Goal: Task Accomplishment & Management: Use online tool/utility

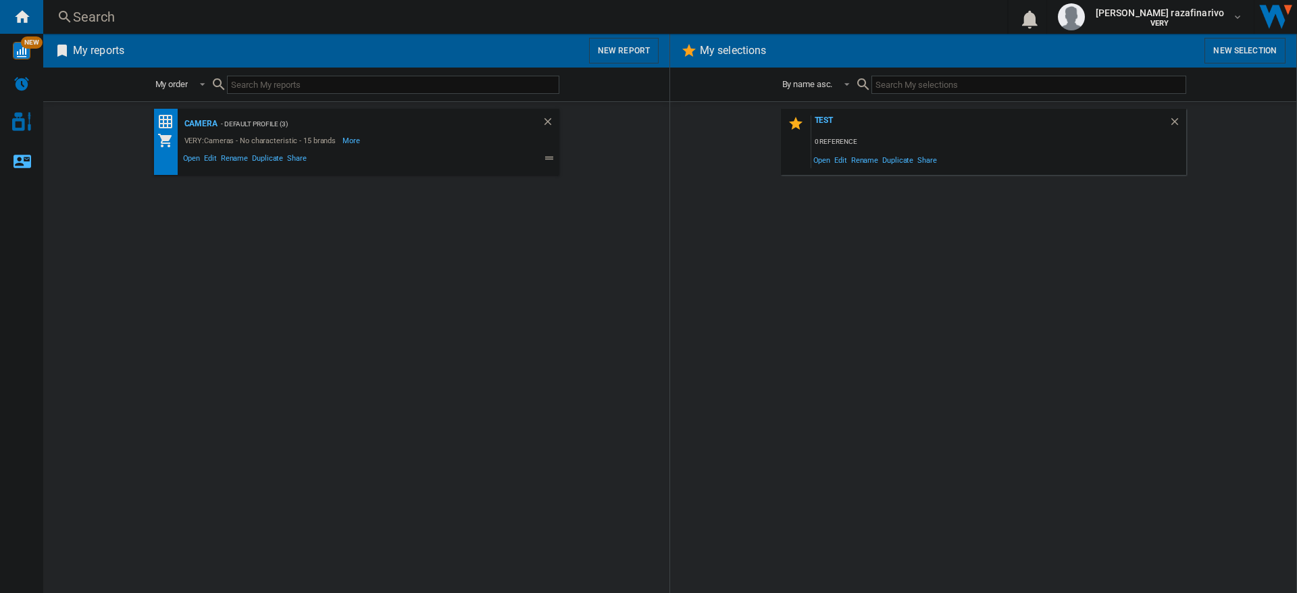
click at [619, 50] on button "New report" at bounding box center [624, 51] width 70 height 26
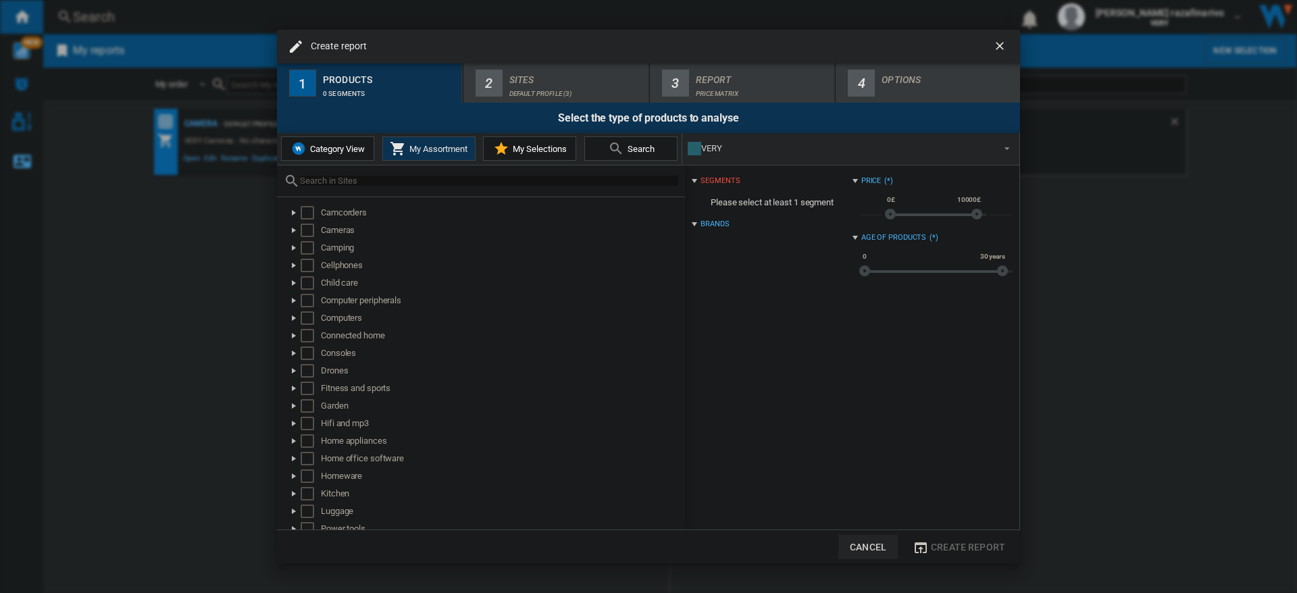
click at [999, 49] on ng-md-icon "getI18NText('BUTTONS.CLOSE_DIALOG')" at bounding box center [1001, 47] width 16 height 16
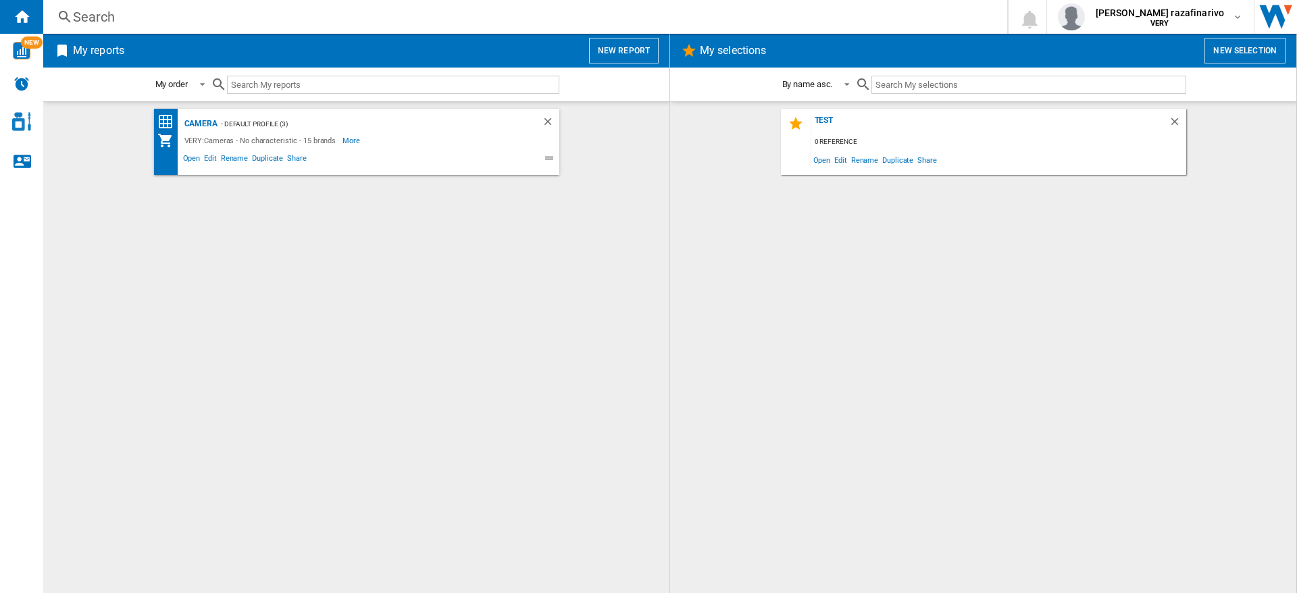
click at [455, 324] on div "Camera - Default profile (3) VERY:Cameras - No characteristic - 15 brands More …" at bounding box center [356, 348] width 599 height 478
click at [622, 45] on button "New report" at bounding box center [624, 51] width 70 height 26
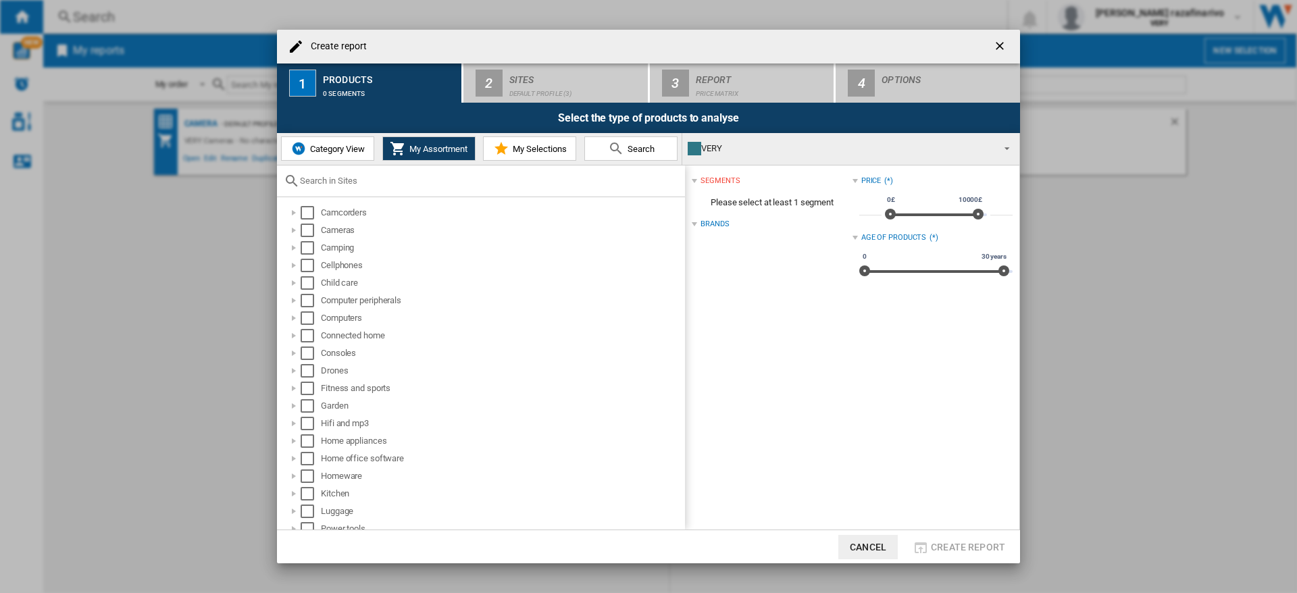
click at [997, 46] on ng-md-icon "getI18NText('BUTTONS.CLOSE_DIALOG')" at bounding box center [1001, 47] width 16 height 16
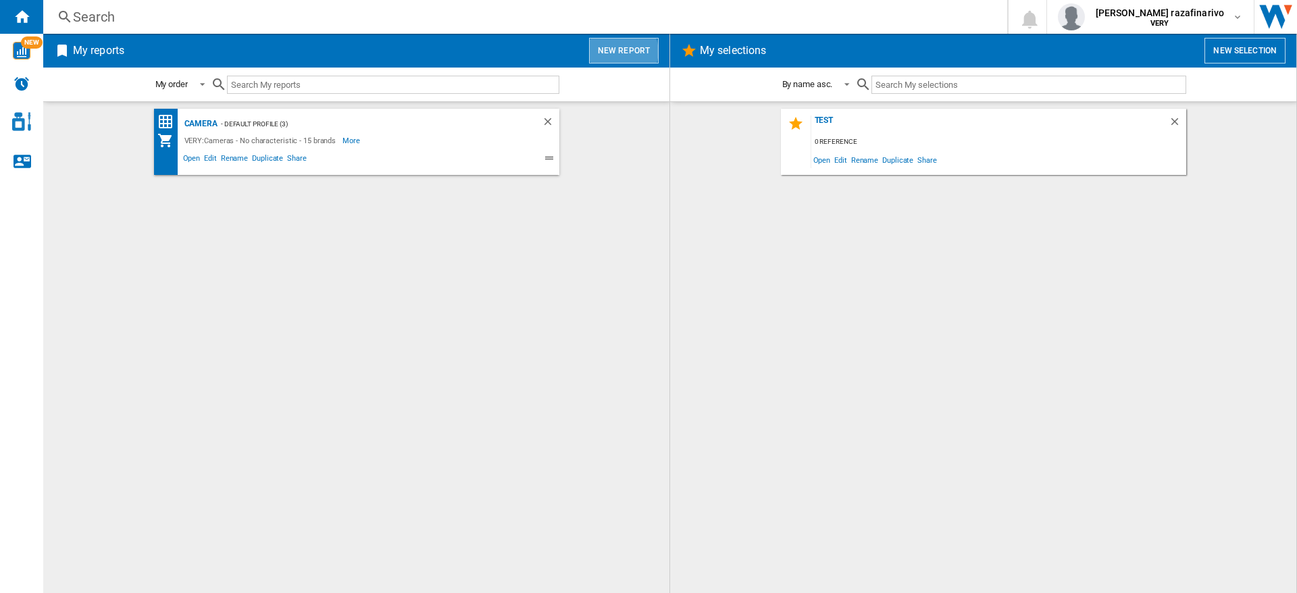
click at [622, 51] on button "New report" at bounding box center [624, 51] width 70 height 26
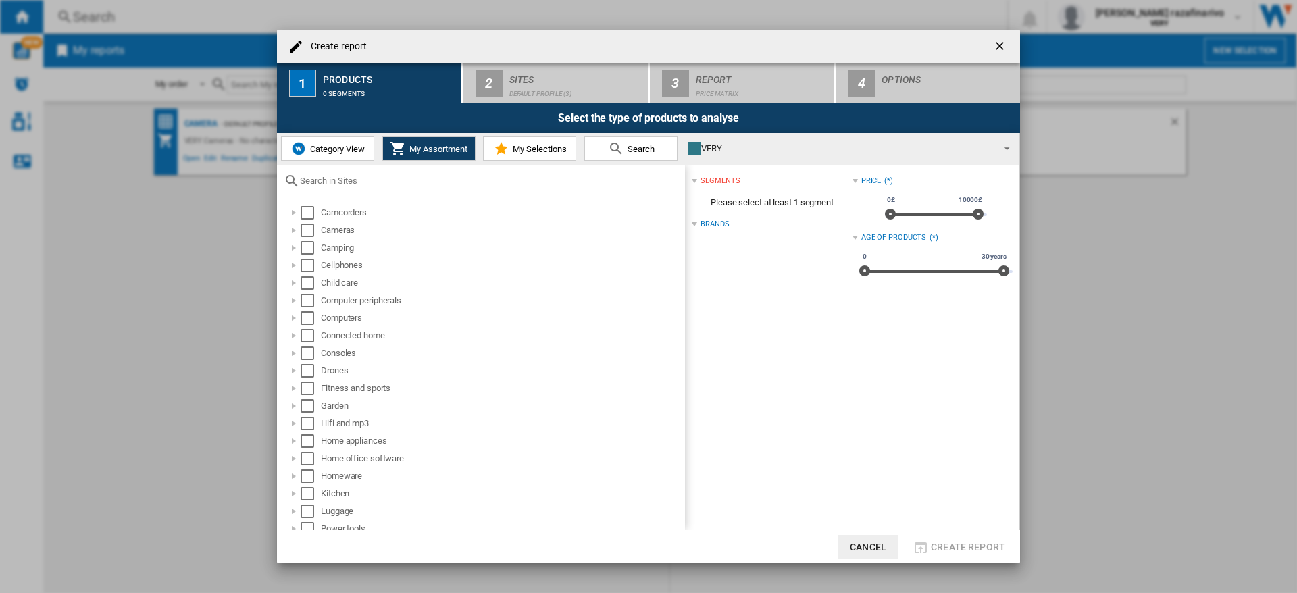
drag, startPoint x: 958, startPoint y: 40, endPoint x: 891, endPoint y: 27, distance: 68.8
click at [891, 27] on div "Create report 1 Products 0 segments 2 Sites Default profile (3) 3 Report Price …" at bounding box center [648, 296] width 1297 height 593
click at [1002, 47] on ng-md-icon "getI18NText('BUTTONS.CLOSE_DIALOG')" at bounding box center [1001, 47] width 16 height 16
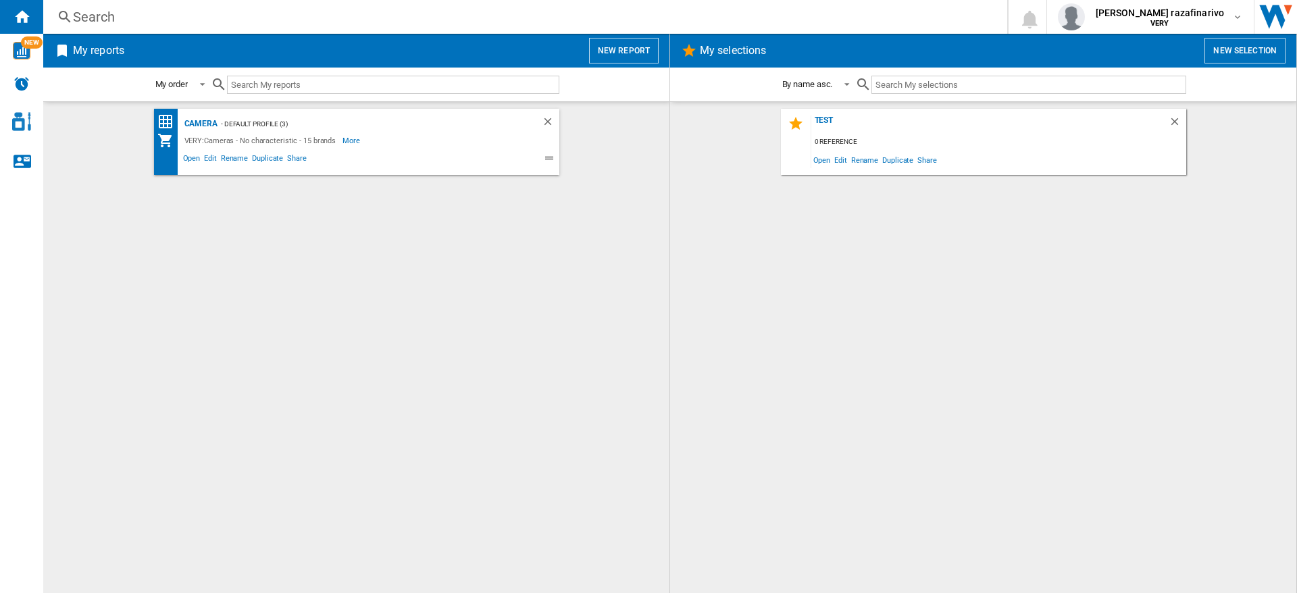
click at [624, 54] on button "New report" at bounding box center [624, 51] width 70 height 26
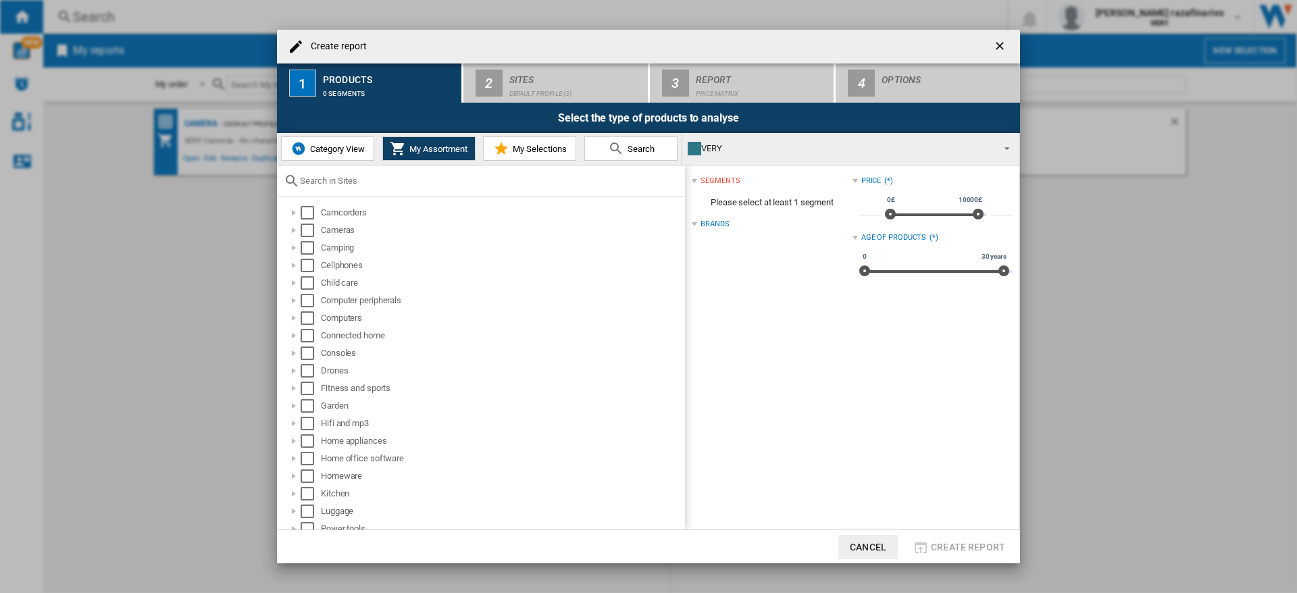
click at [1003, 47] on ng-md-icon "getI18NText('BUTTONS.CLOSE_DIALOG')" at bounding box center [1001, 47] width 16 height 16
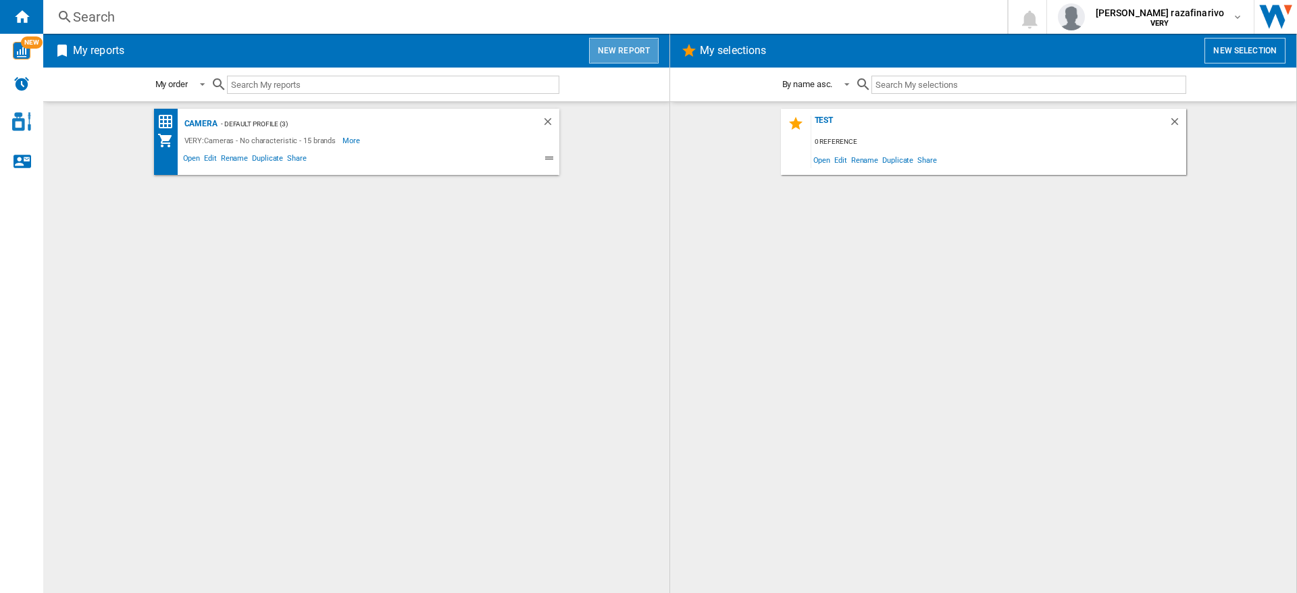
click at [634, 58] on button "New report" at bounding box center [624, 51] width 70 height 26
click at [620, 48] on button "New report" at bounding box center [624, 51] width 70 height 26
click at [857, 356] on div at bounding box center [648, 296] width 1297 height 593
drag, startPoint x: 1089, startPoint y: 233, endPoint x: 1113, endPoint y: 270, distance: 44.1
click at [1078, 291] on div at bounding box center [648, 296] width 1297 height 593
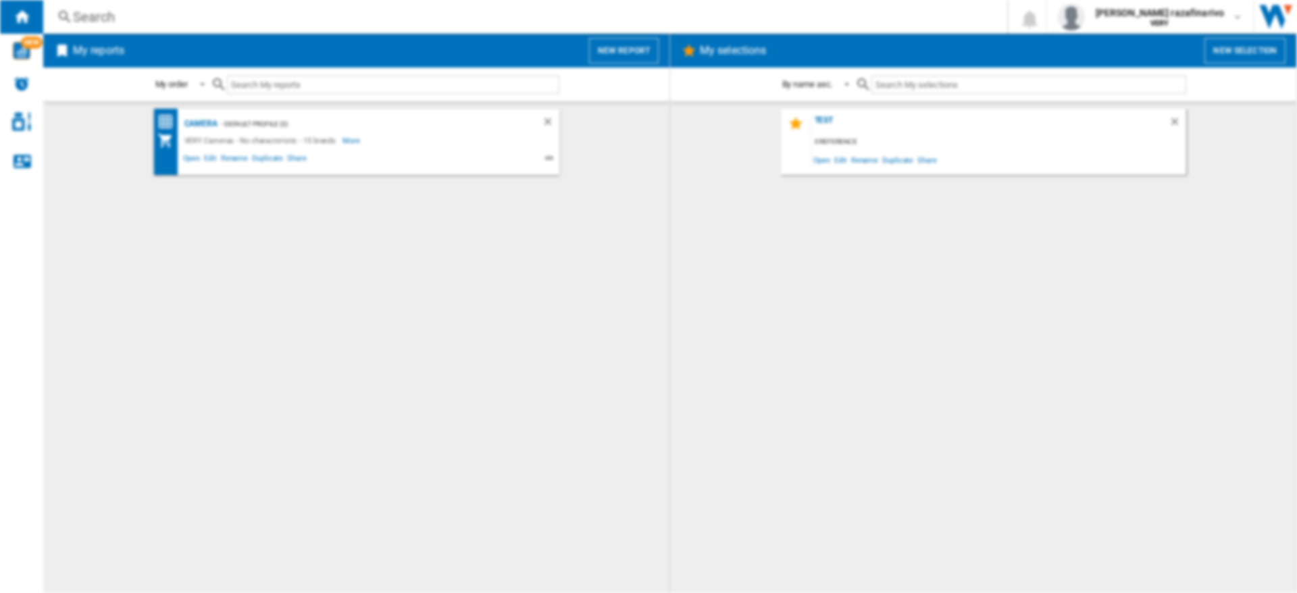
click at [622, 51] on div at bounding box center [648, 296] width 1297 height 593
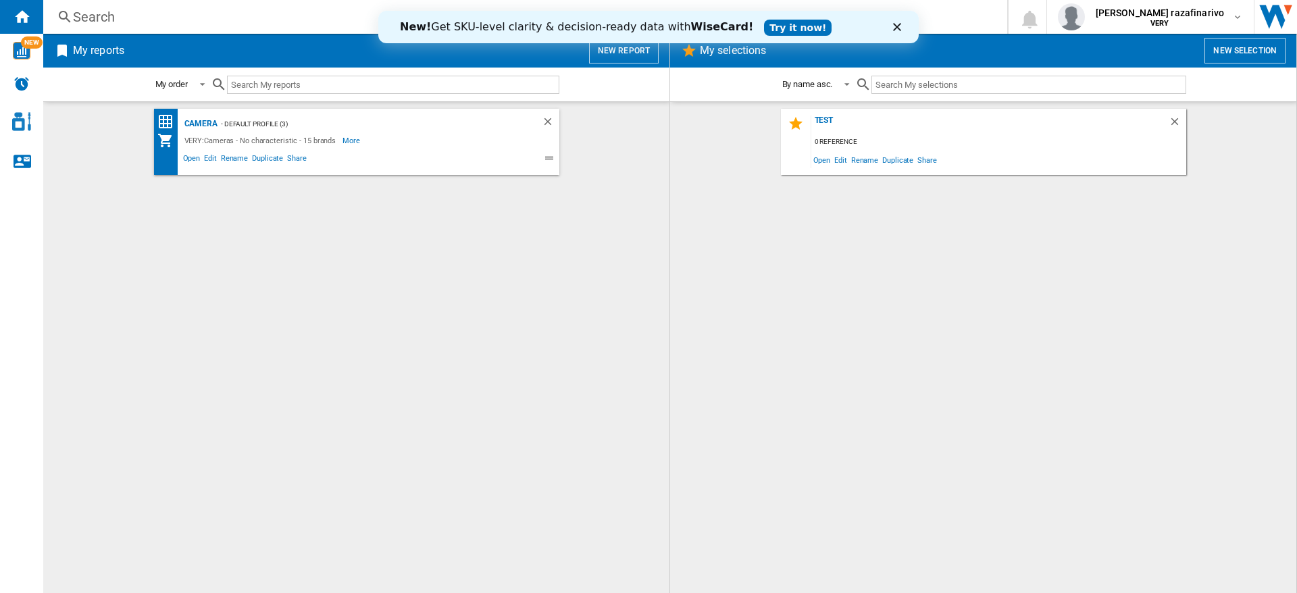
click at [897, 26] on polygon "Close" at bounding box center [897, 27] width 8 height 8
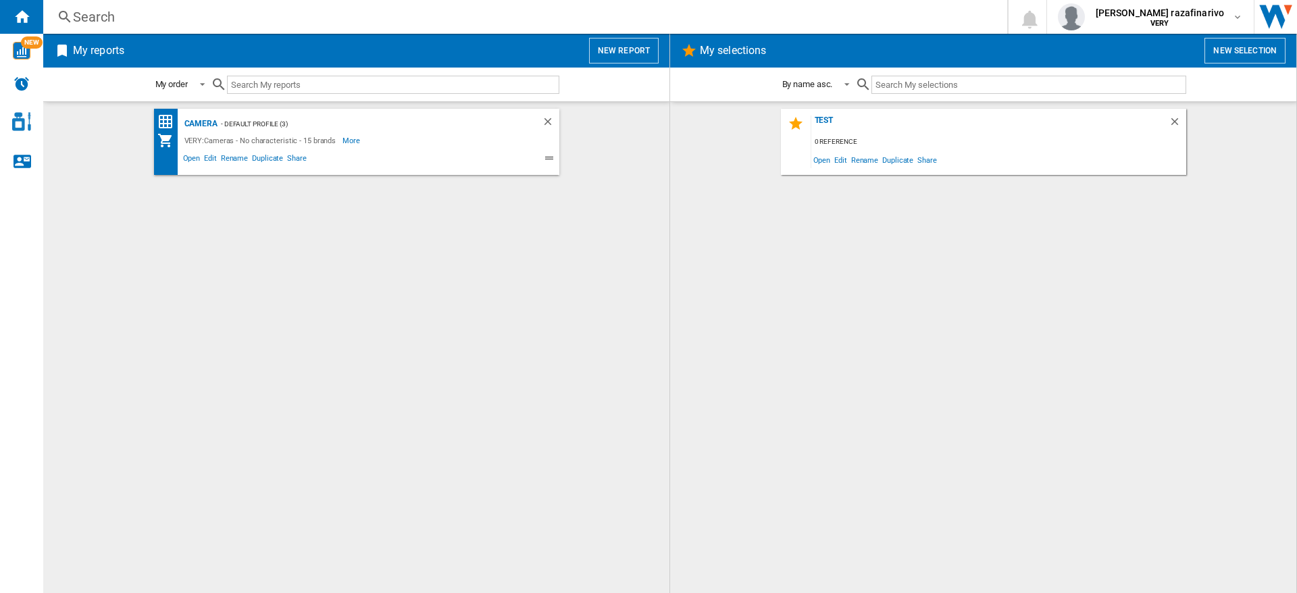
click at [613, 50] on button "New report" at bounding box center [624, 51] width 70 height 26
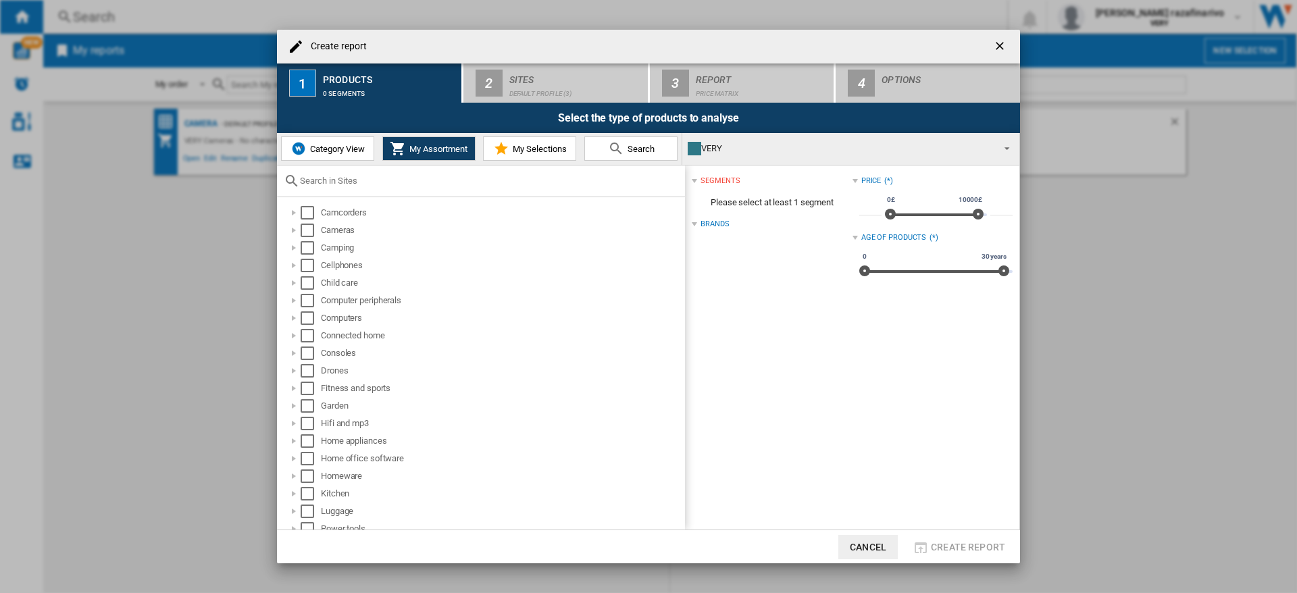
click at [999, 48] on ng-md-icon "getI18NText('BUTTONS.CLOSE_DIALOG')" at bounding box center [1001, 47] width 16 height 16
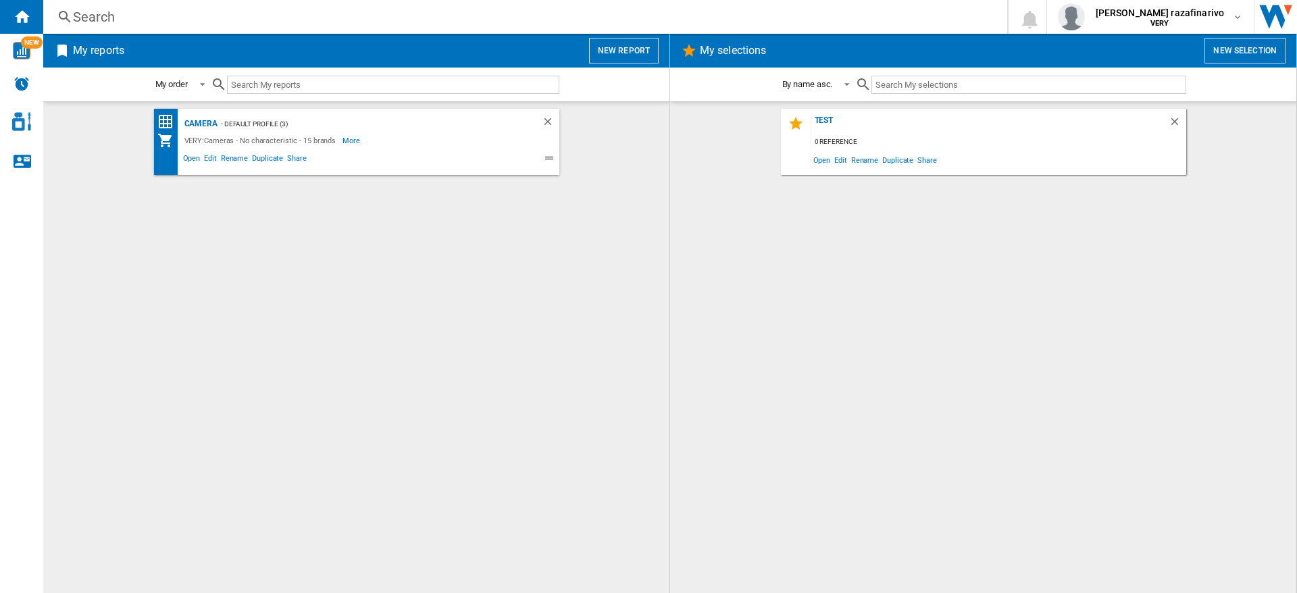
click at [631, 47] on button "New report" at bounding box center [624, 51] width 70 height 26
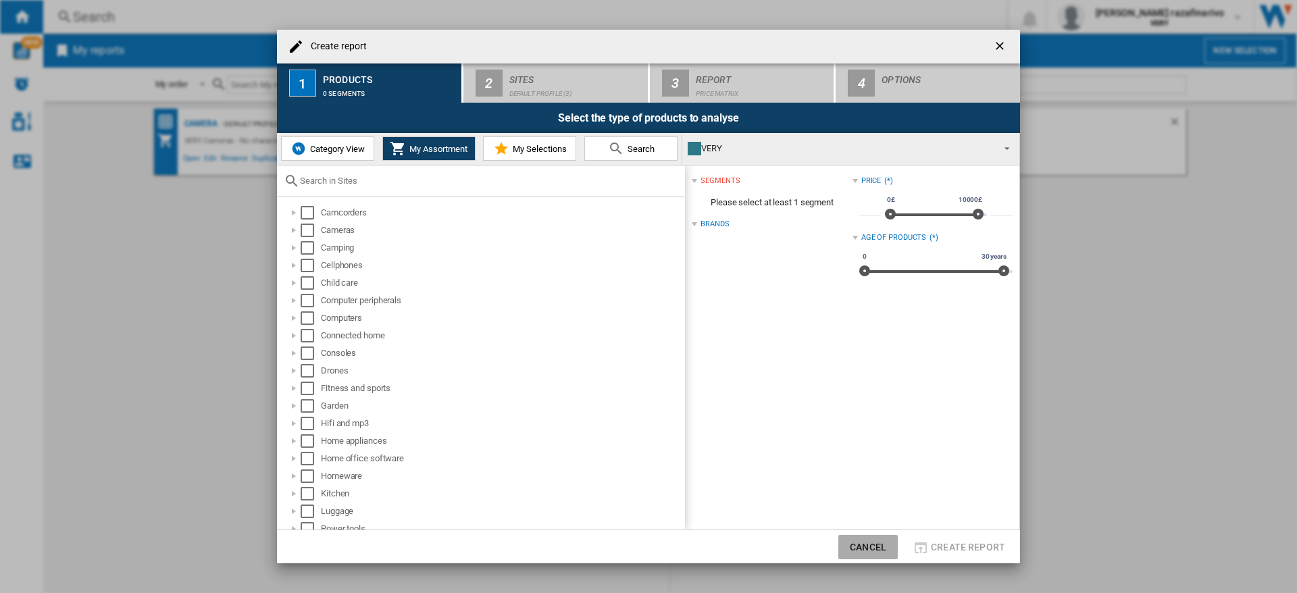
click at [863, 543] on button "Cancel" at bounding box center [868, 547] width 59 height 24
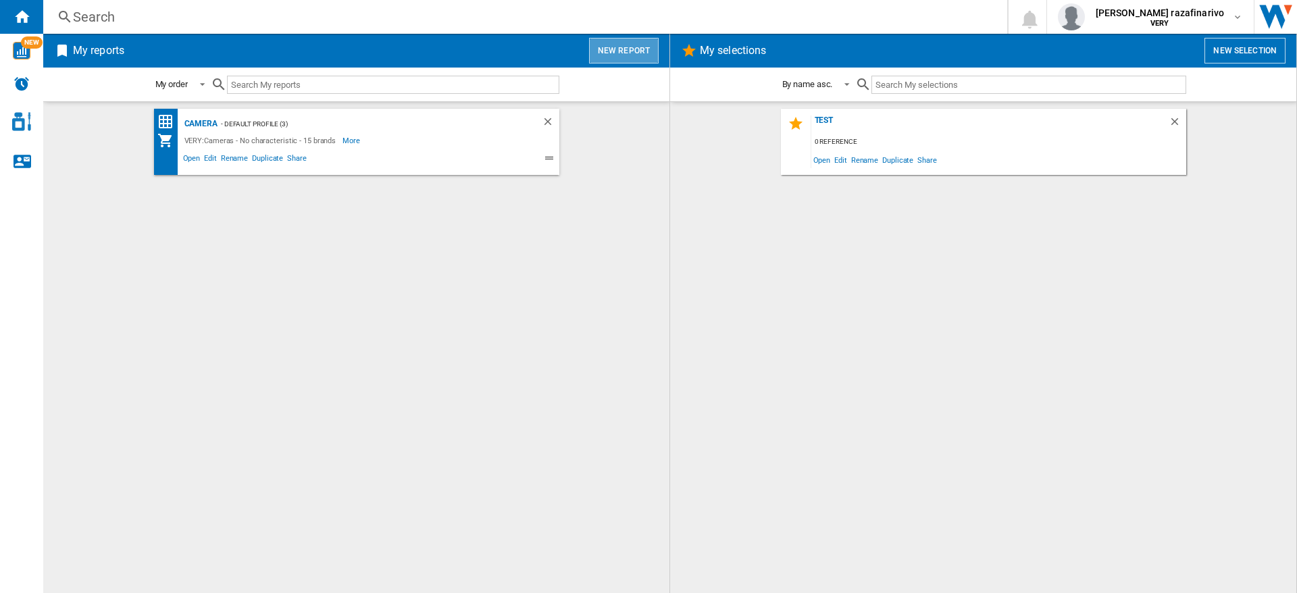
click at [635, 49] on button "New report" at bounding box center [624, 51] width 70 height 26
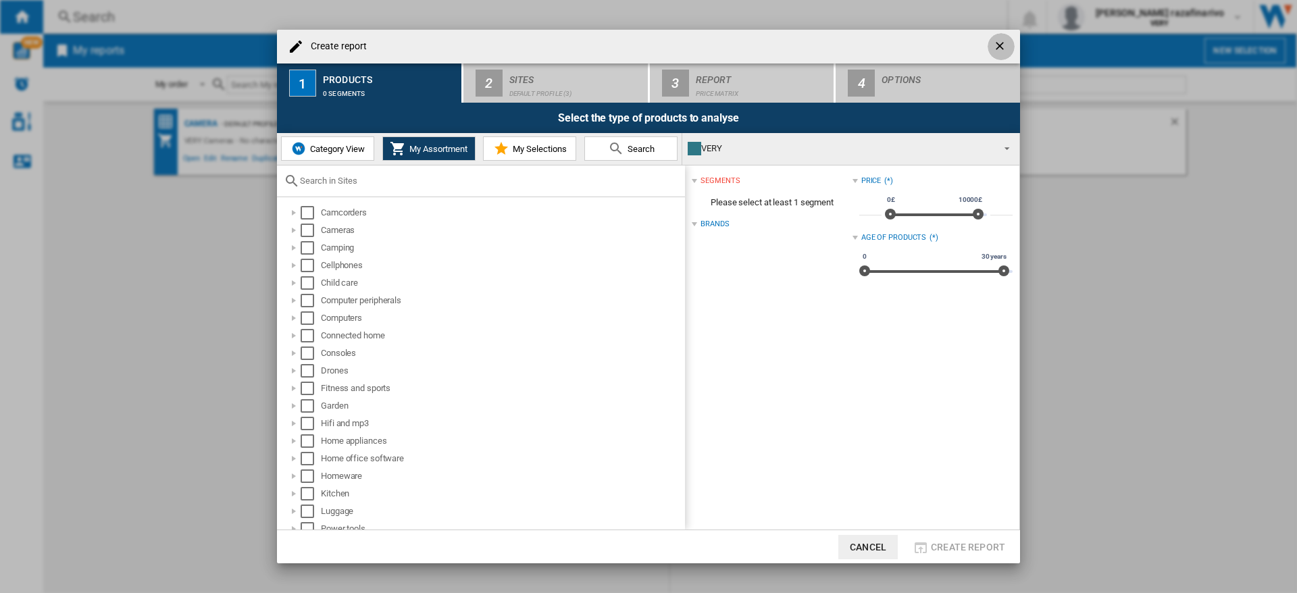
click at [1001, 43] on ng-md-icon "getI18NText('BUTTONS.CLOSE_DIALOG')" at bounding box center [1001, 47] width 16 height 16
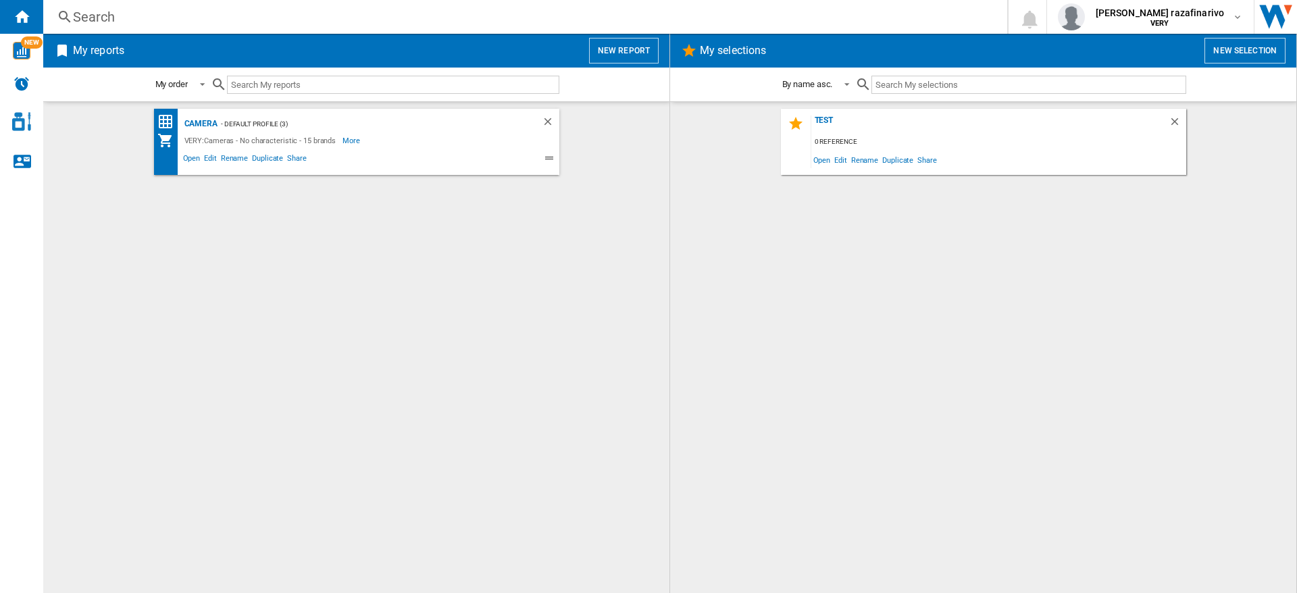
click at [76, 14] on div "Search" at bounding box center [522, 16] width 899 height 19
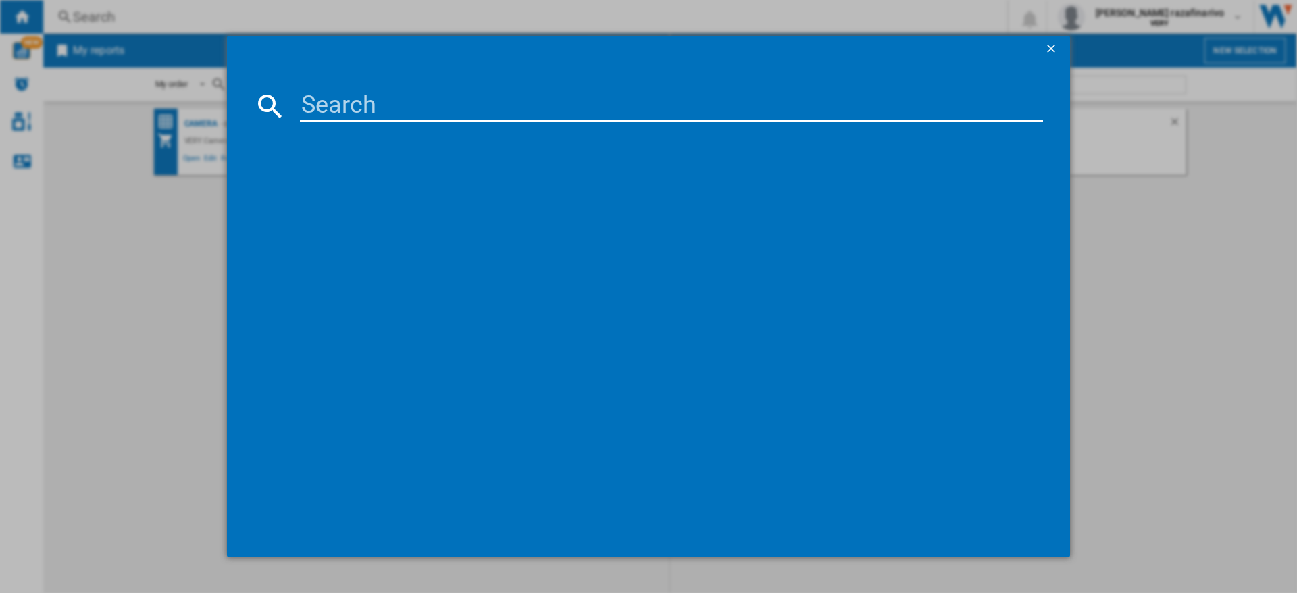
click at [1049, 46] on ng-md-icon "getI18NText('BUTTONS.CLOSE_DIALOG')" at bounding box center [1053, 50] width 16 height 16
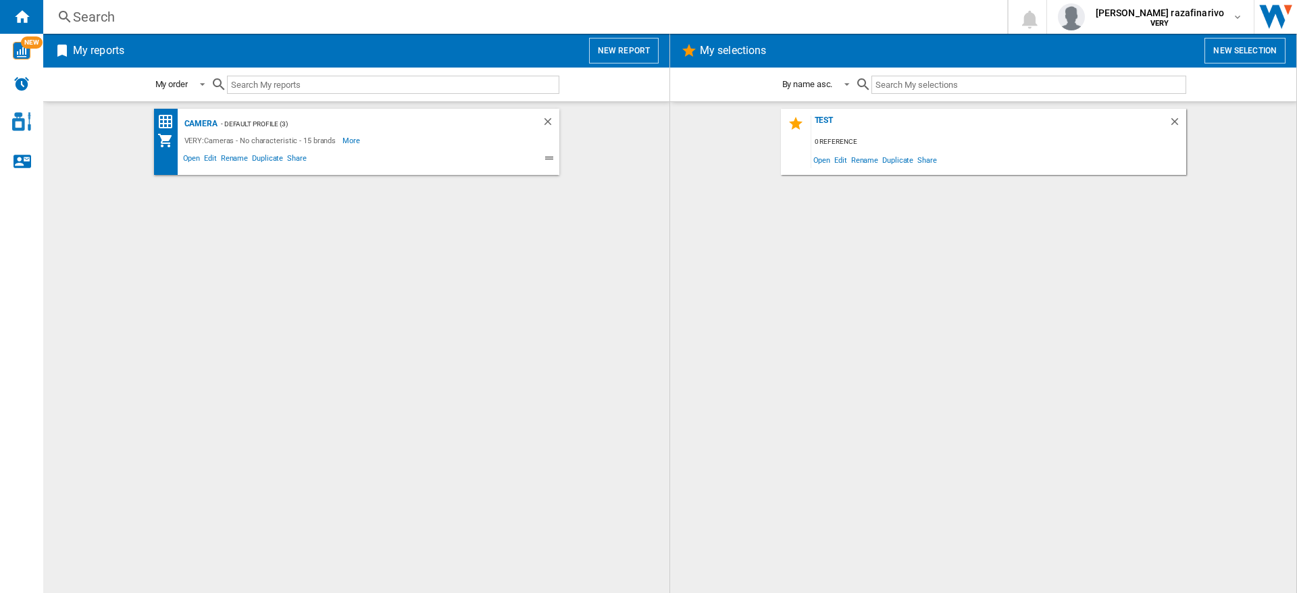
click at [76, 15] on div "Search" at bounding box center [522, 16] width 899 height 19
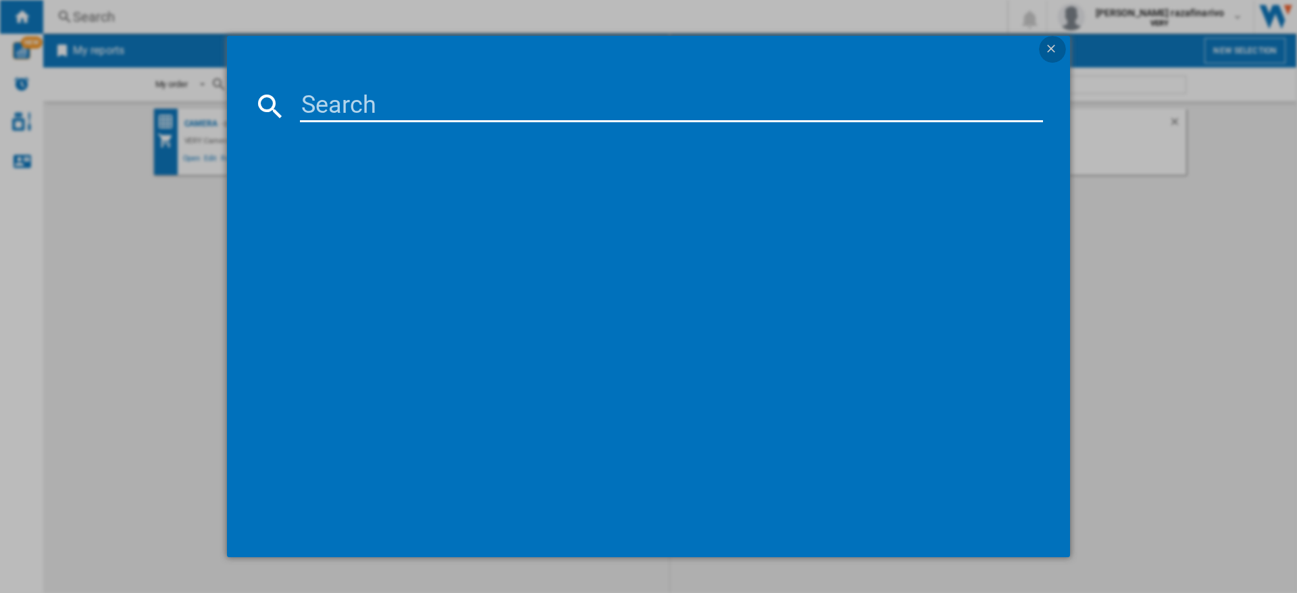
click at [1053, 48] on ng-md-icon "getI18NText('BUTTONS.CLOSE_DIALOG')" at bounding box center [1053, 50] width 16 height 16
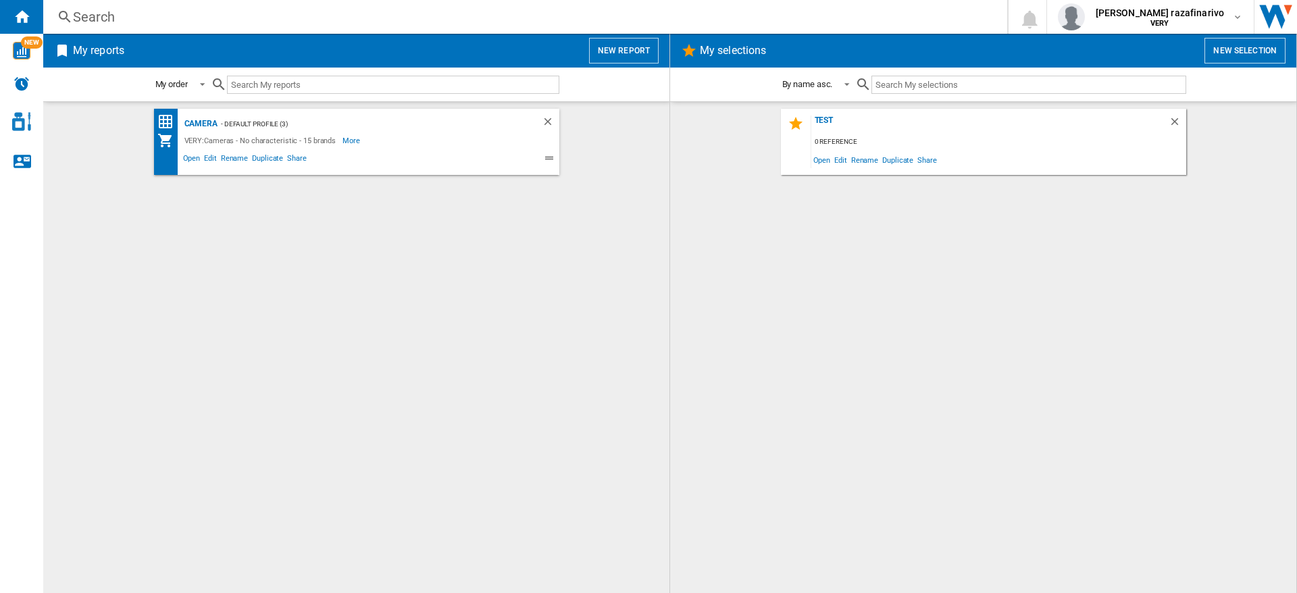
click at [91, 20] on div "Search" at bounding box center [522, 16] width 899 height 19
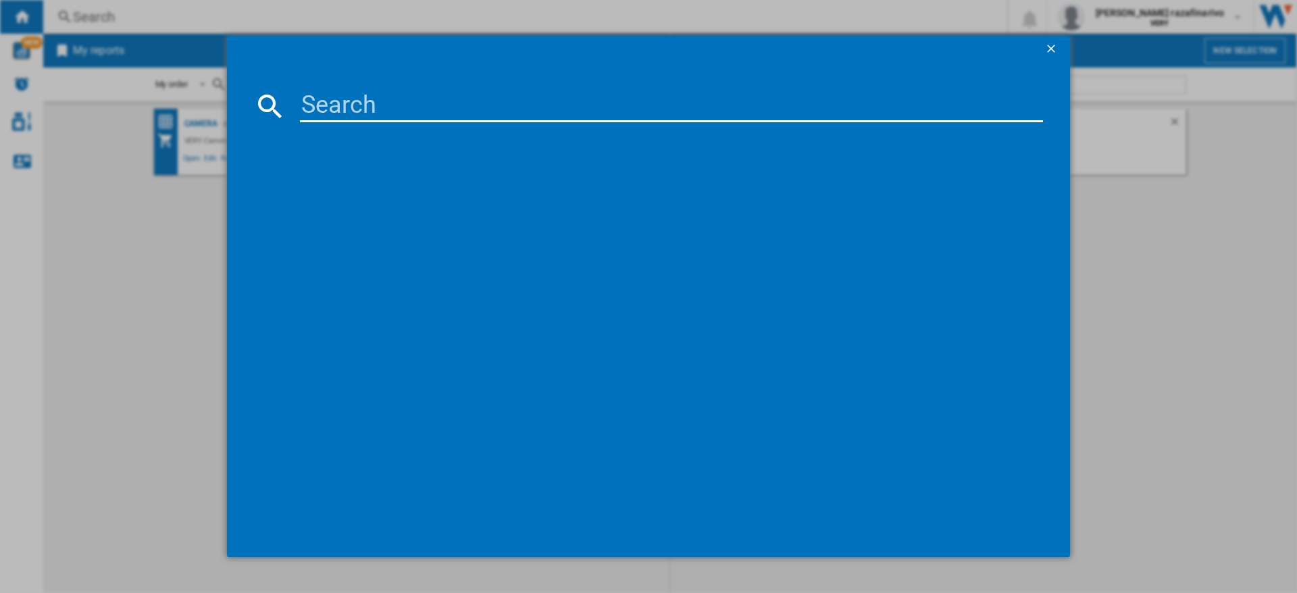
click at [1051, 47] on ng-md-icon "getI18NText('BUTTONS.CLOSE_DIALOG')" at bounding box center [1053, 50] width 16 height 16
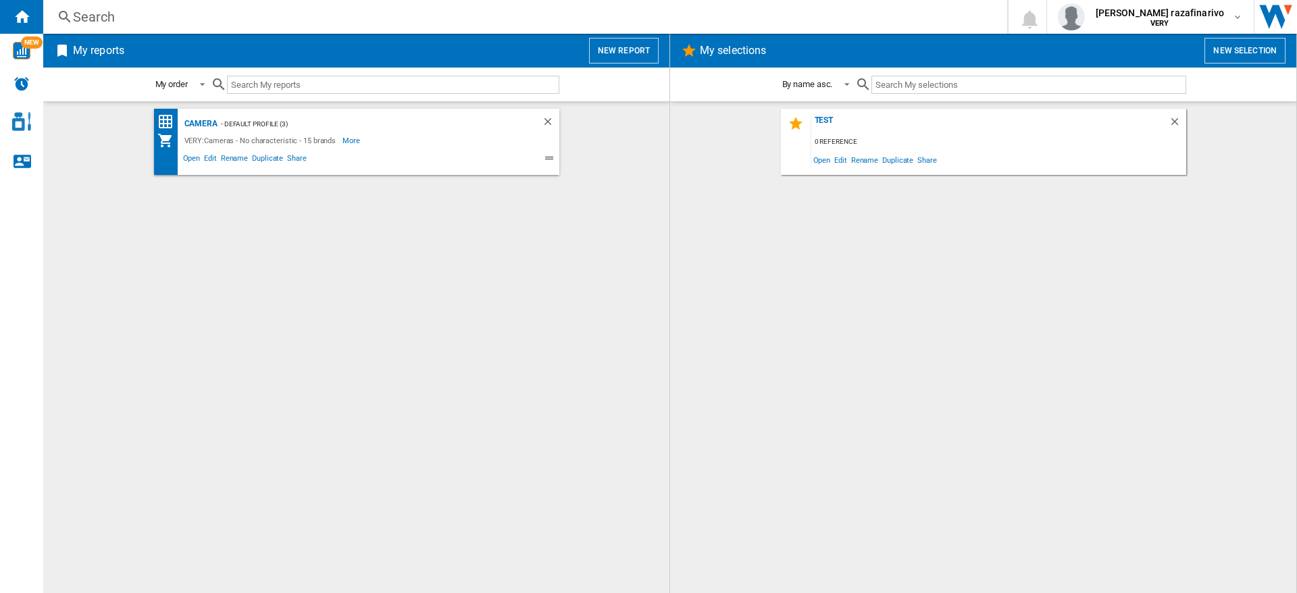
click at [79, 13] on div "Search" at bounding box center [522, 16] width 899 height 19
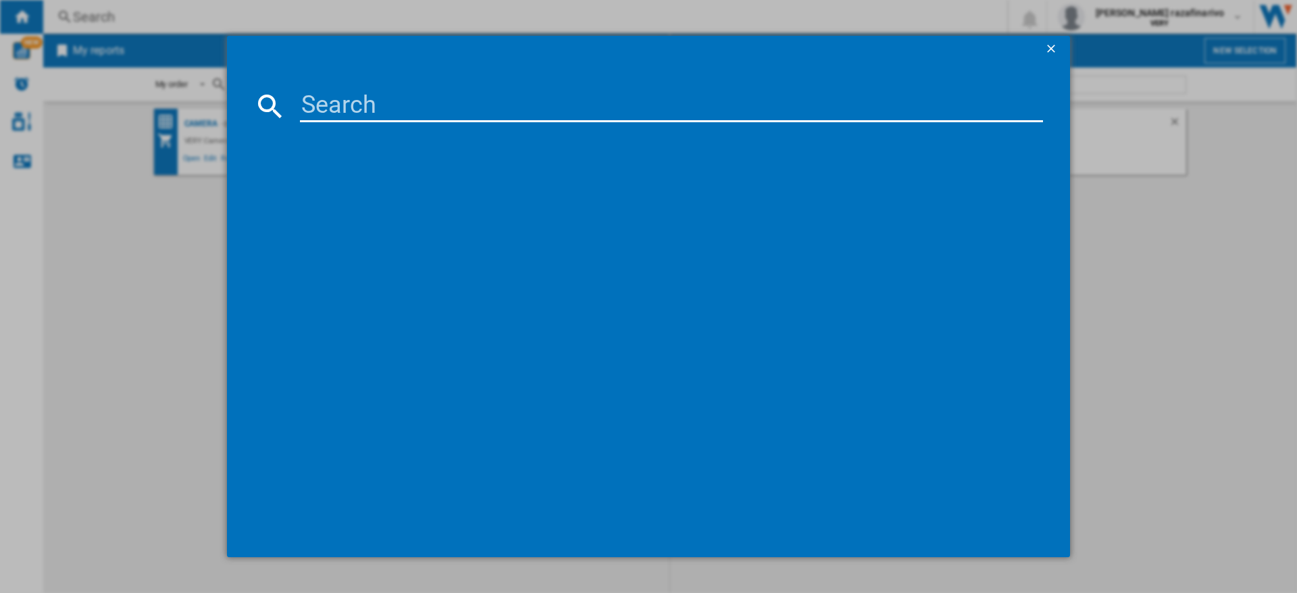
click at [1051, 49] on ng-md-icon "getI18NText('BUTTONS.CLOSE_DIALOG')" at bounding box center [1053, 50] width 16 height 16
